Goal: Information Seeking & Learning: Learn about a topic

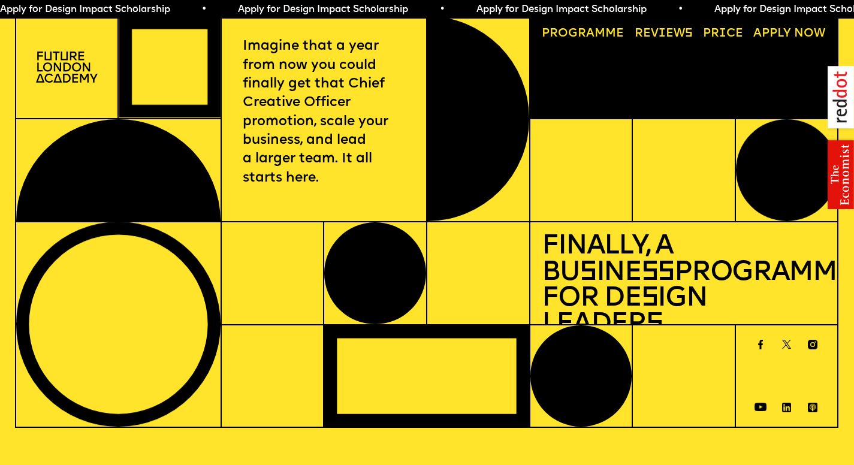
click at [583, 38] on link "Progr a mme" at bounding box center [583, 33] width 94 height 23
click at [68, 60] on img at bounding box center [67, 67] width 62 height 31
click at [356, 121] on p "Imagine that a year from now you could finally get that Chief Creative Officer …" at bounding box center [324, 112] width 162 height 150
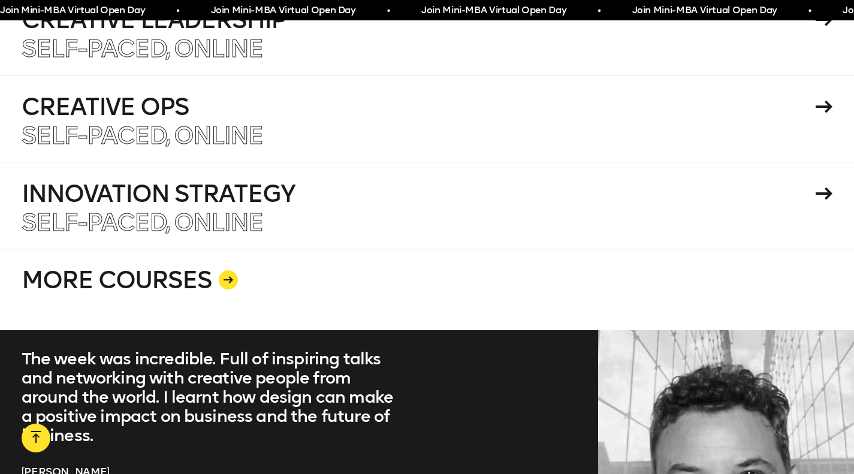
scroll to position [2237, 0]
click at [228, 270] on div at bounding box center [228, 279] width 19 height 19
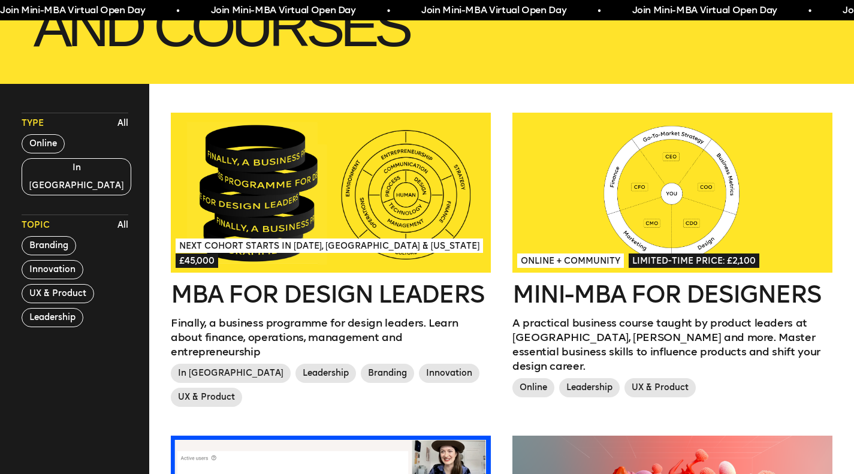
scroll to position [287, 0]
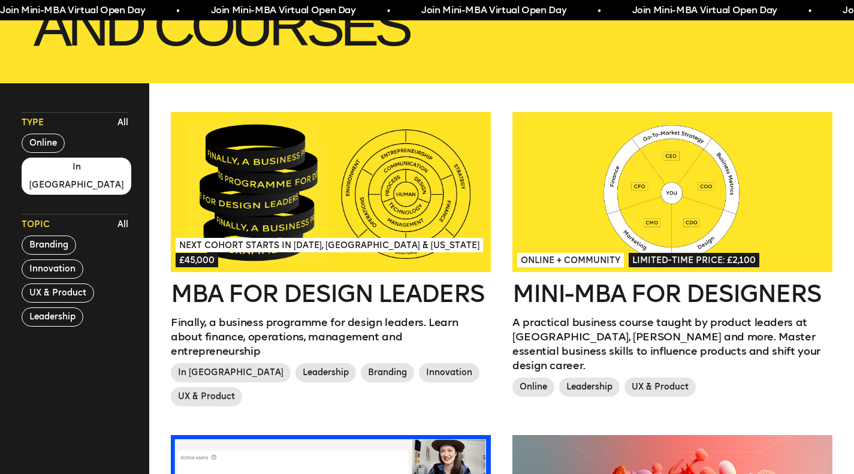
click at [69, 168] on button "In London" at bounding box center [77, 176] width 110 height 37
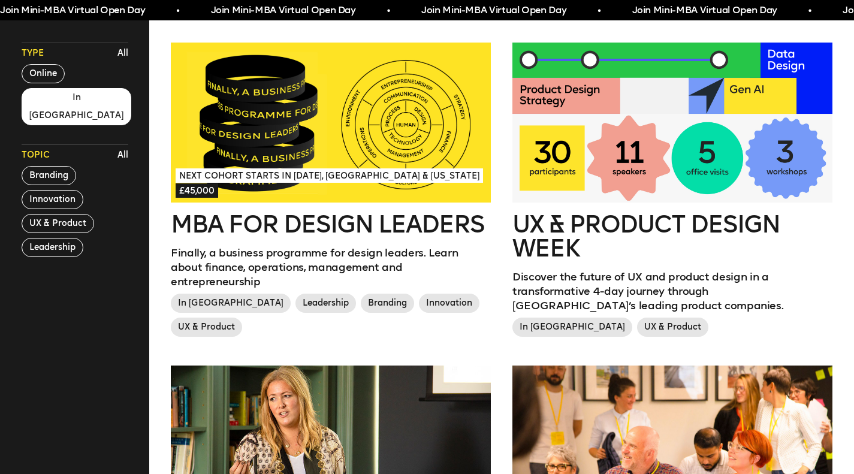
scroll to position [322, 0]
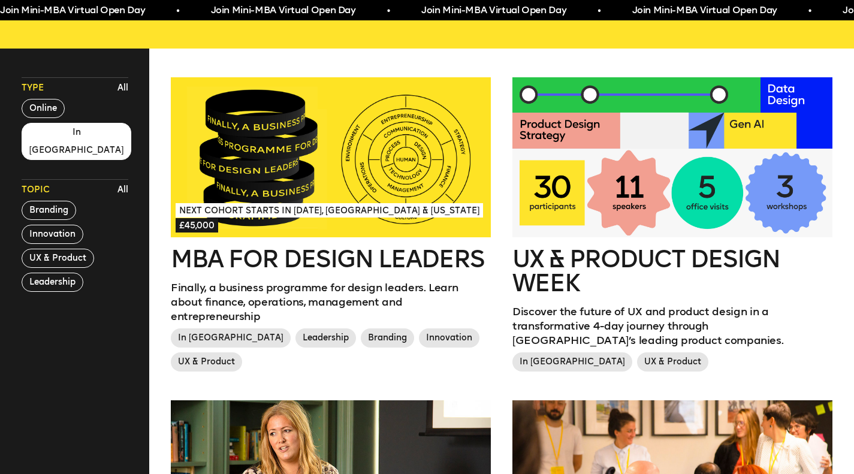
click at [666, 173] on div at bounding box center [673, 157] width 320 height 160
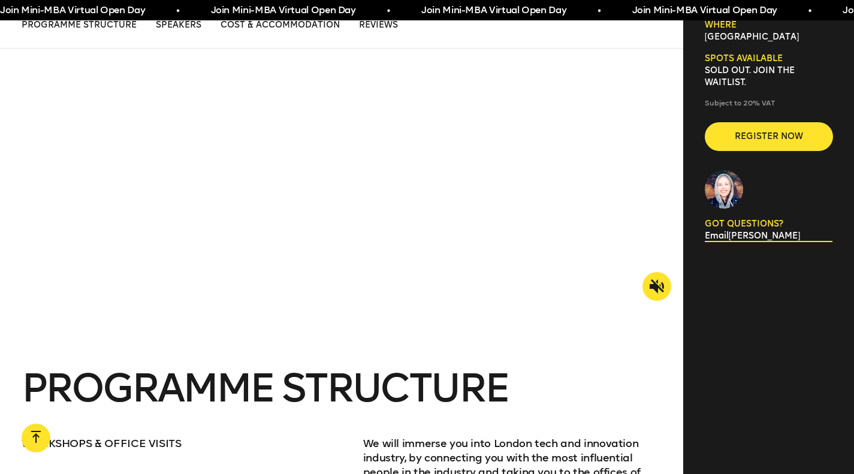
scroll to position [1191, 0]
click at [654, 279] on icon at bounding box center [657, 286] width 14 height 14
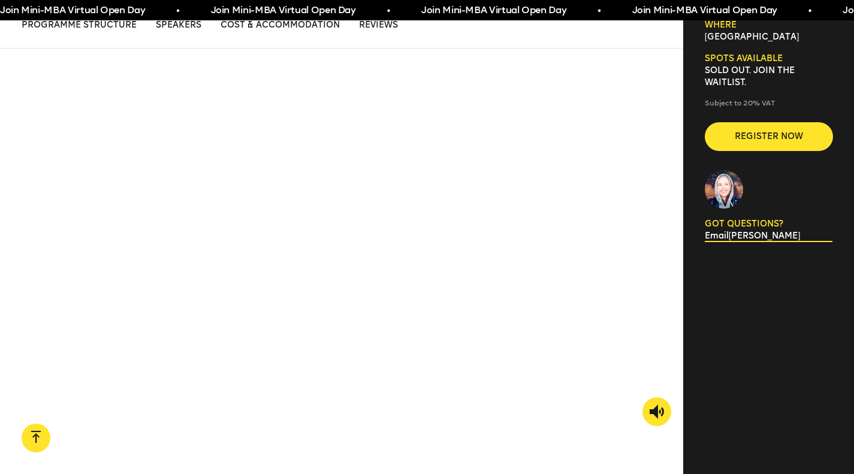
scroll to position [1064, 0]
click at [658, 405] on icon at bounding box center [657, 412] width 14 height 14
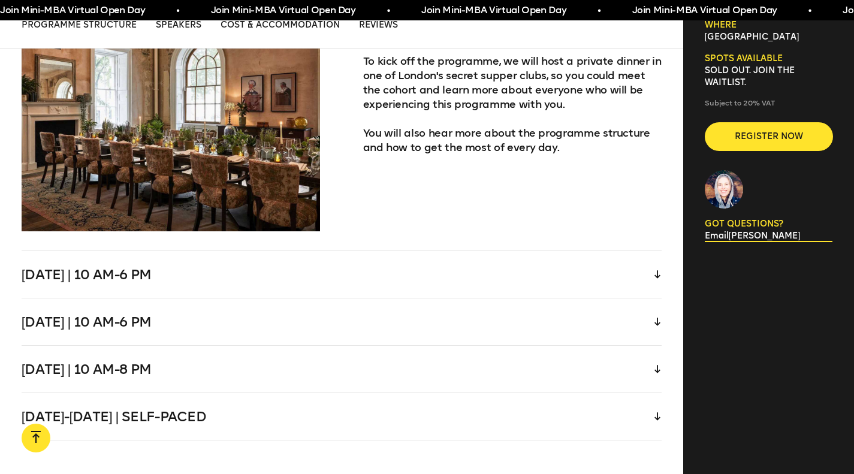
scroll to position [2508, 0]
click at [654, 264] on div "Wednesday | 10 am-6 pm" at bounding box center [342, 275] width 641 height 47
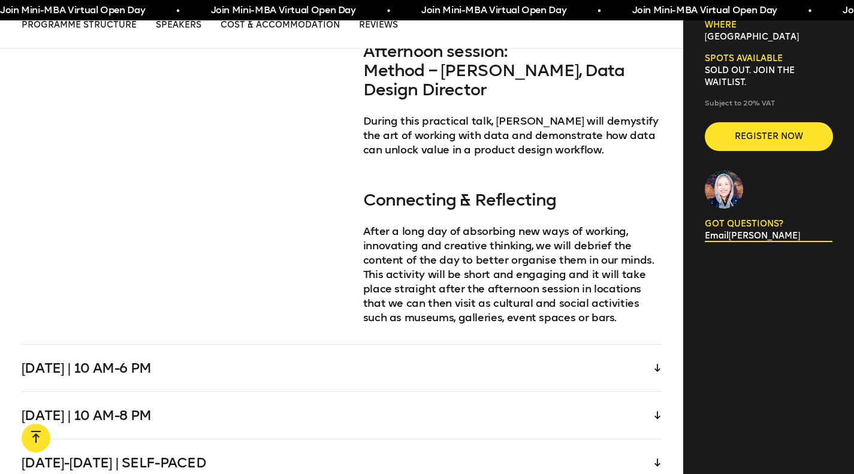
scroll to position [3063, 0]
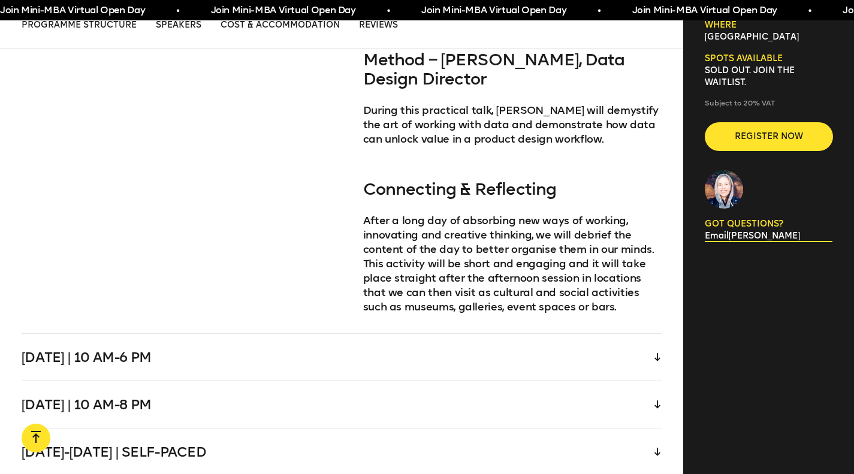
click at [536, 334] on div "Thursday | 10 am-6 pm" at bounding box center [342, 357] width 641 height 47
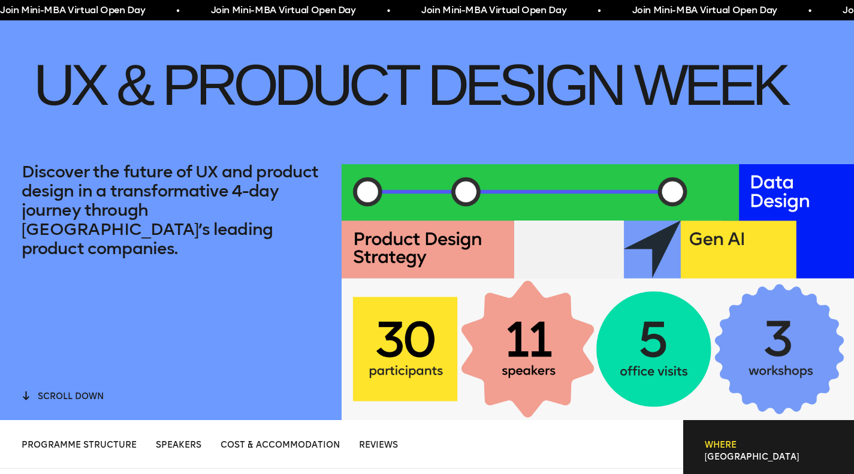
scroll to position [0, 0]
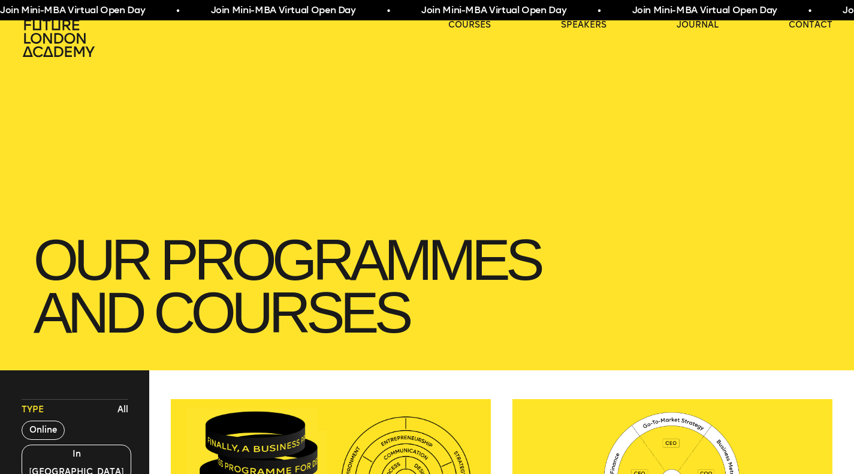
scroll to position [322, 0]
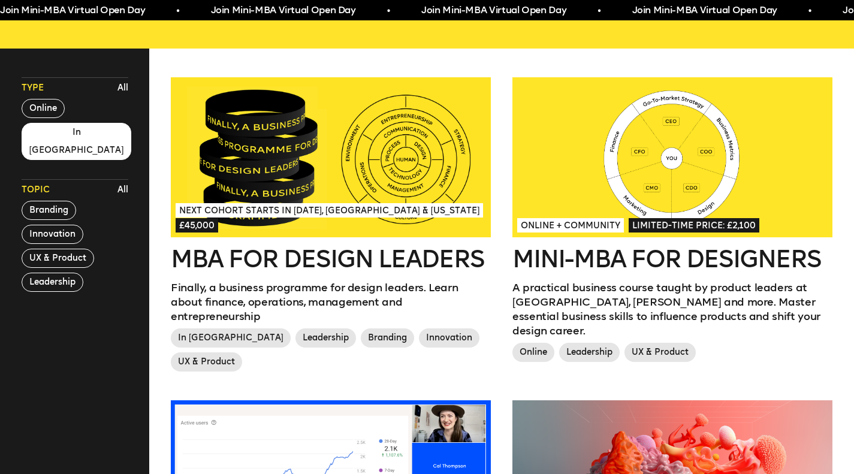
click at [48, 140] on button "In London" at bounding box center [77, 141] width 110 height 37
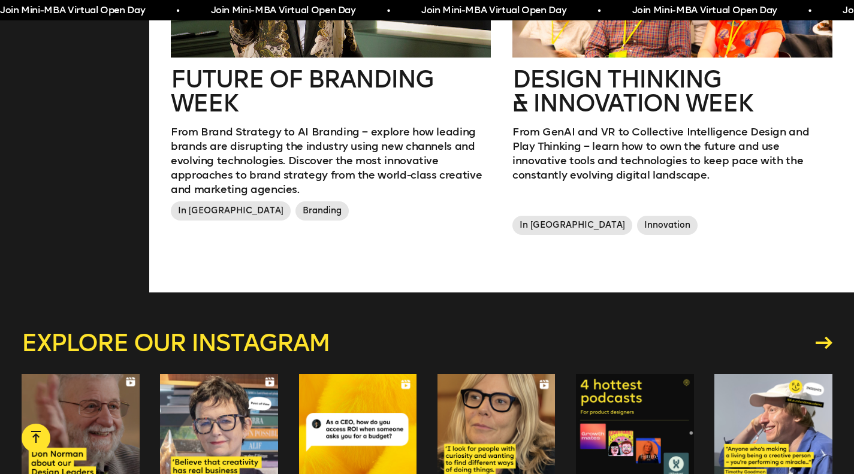
scroll to position [802, 0]
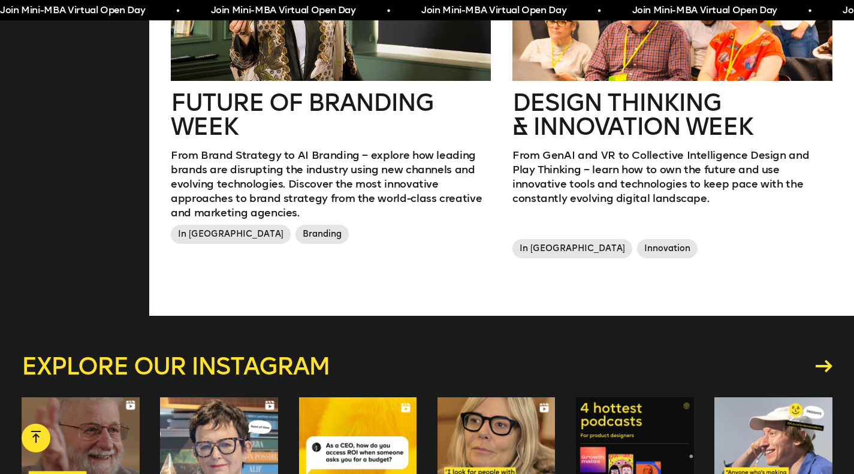
click at [560, 76] on div at bounding box center [673, 1] width 320 height 160
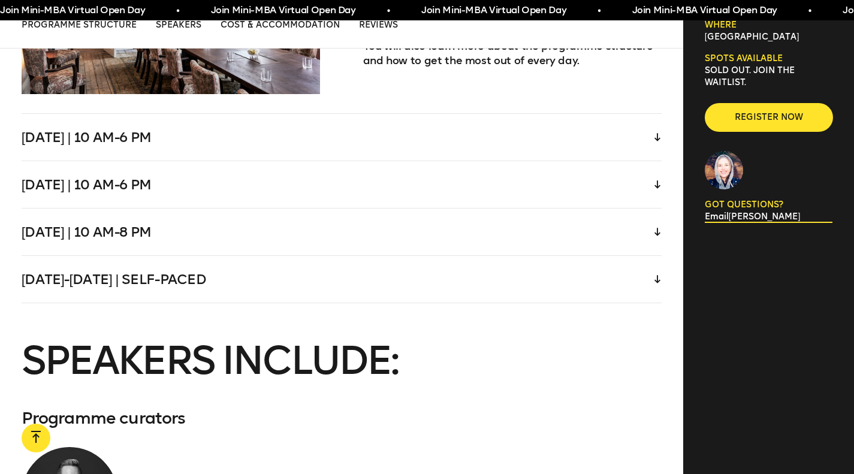
scroll to position [2518, 0]
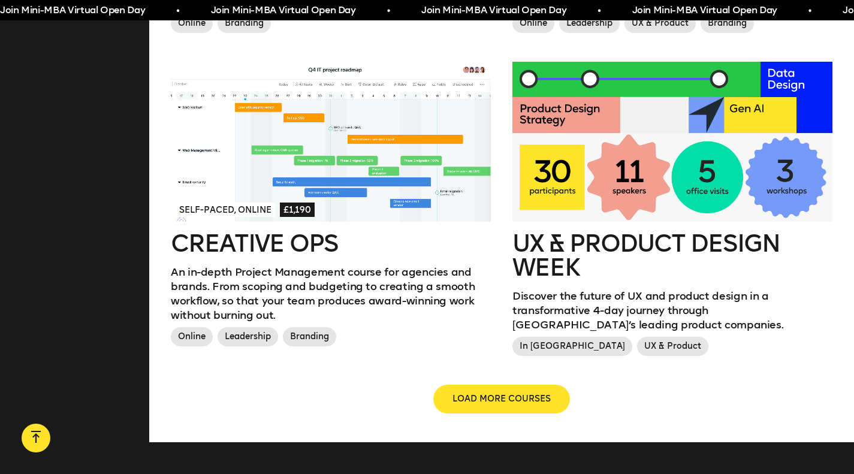
scroll to position [1461, 0]
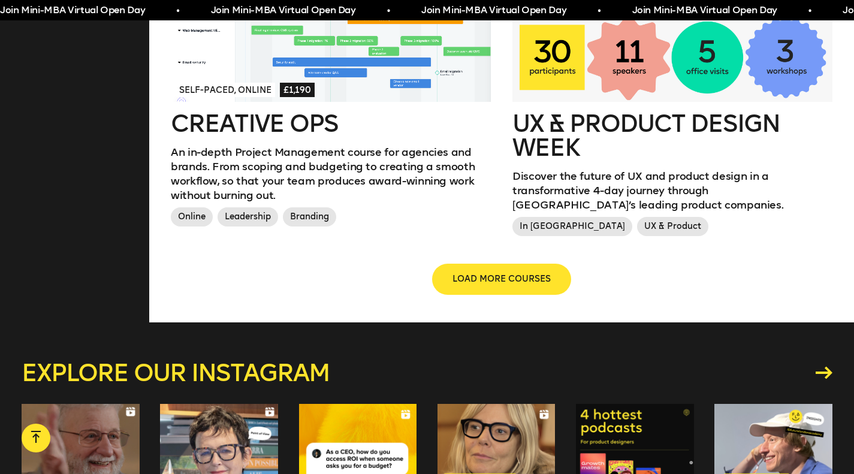
click at [440, 268] on button "LOAD MORE COURSES" at bounding box center [502, 279] width 137 height 29
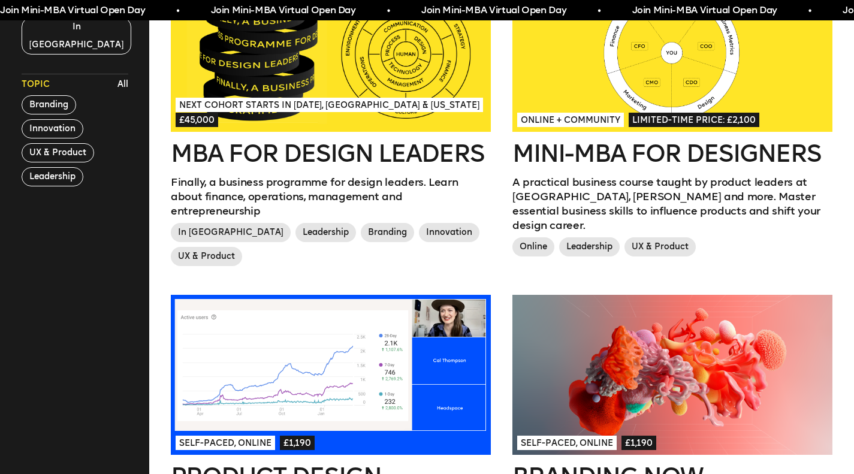
scroll to position [442, 0]
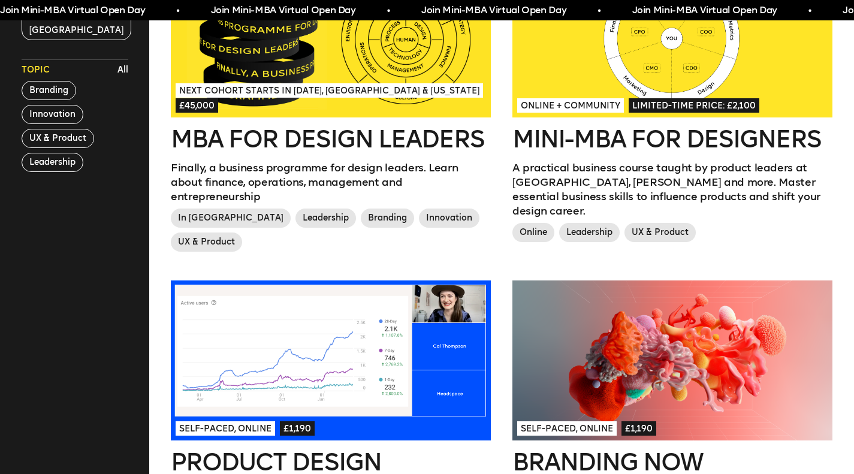
click at [658, 139] on h2 "Mini-MBA for Designers" at bounding box center [673, 139] width 320 height 24
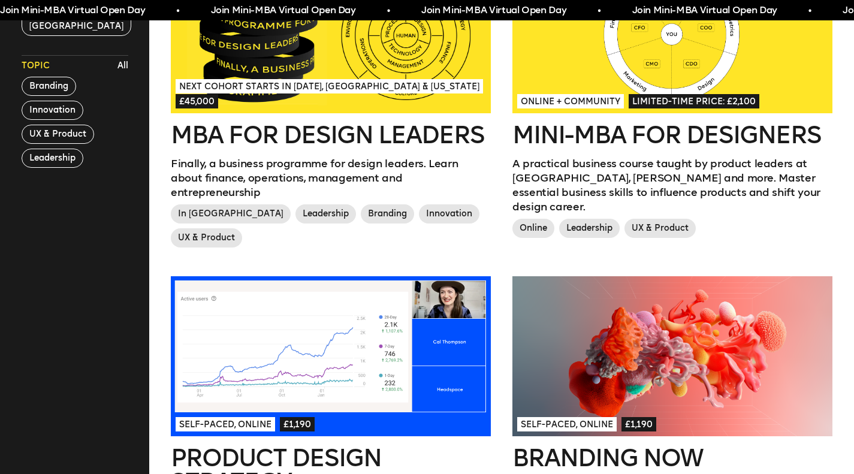
scroll to position [502, 0]
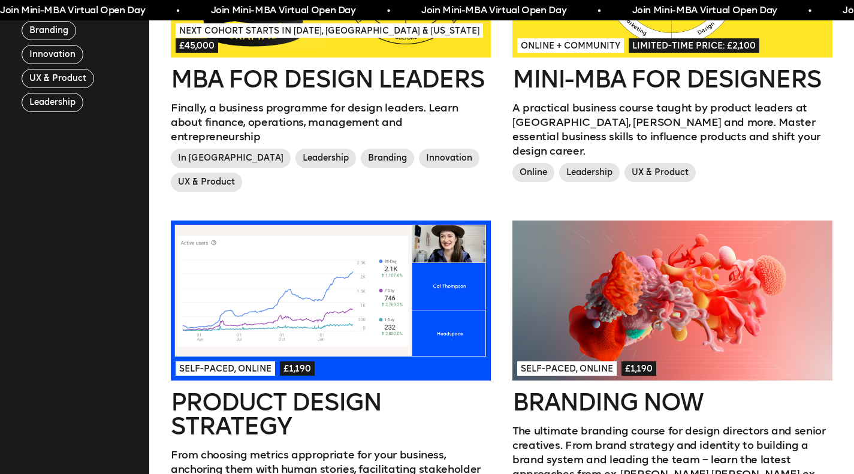
click at [245, 306] on div at bounding box center [331, 301] width 320 height 160
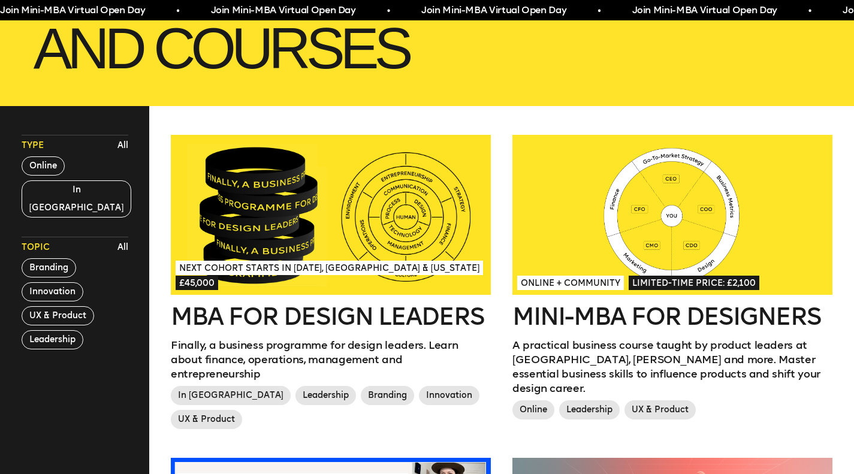
scroll to position [262, 0]
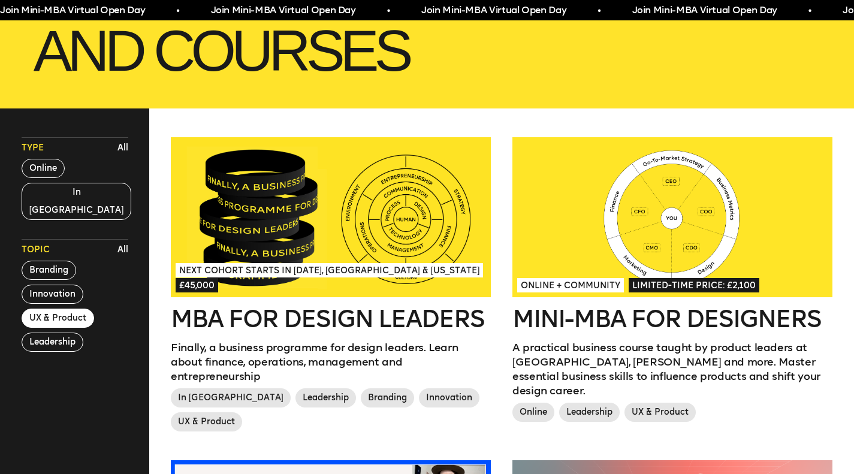
click at [82, 309] on button "UX & Product" at bounding box center [58, 318] width 73 height 19
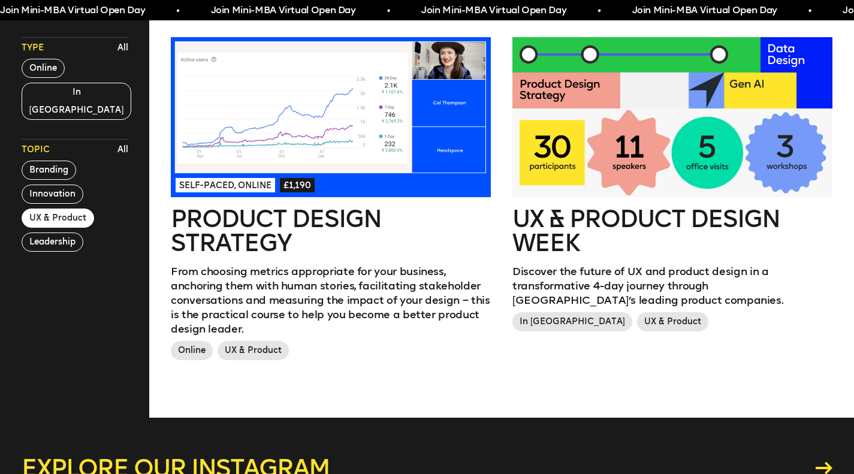
scroll to position [322, 0]
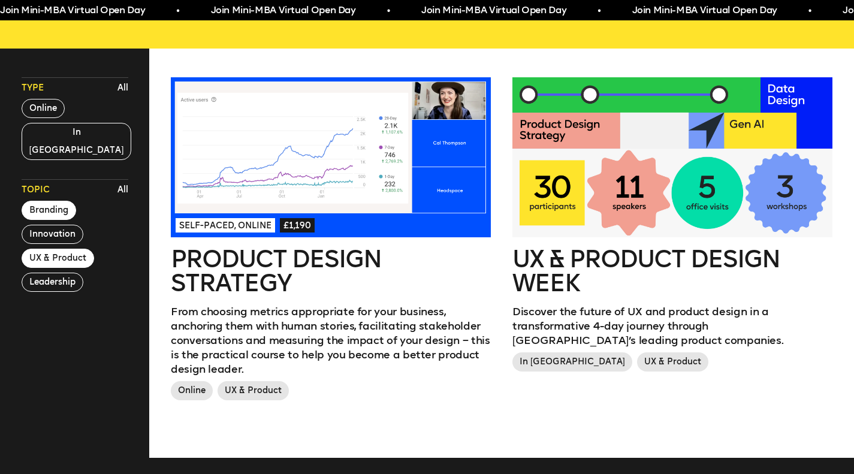
click at [53, 201] on button "Branding" at bounding box center [49, 210] width 55 height 19
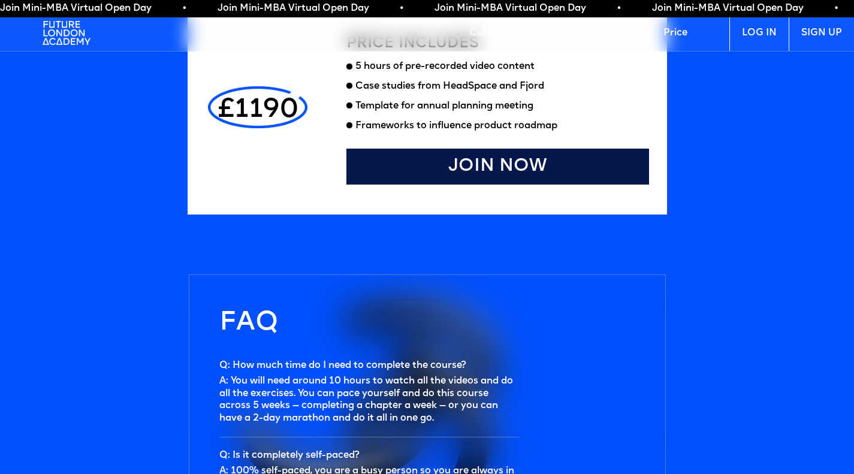
scroll to position [3478, 0]
